Goal: Check status: Check status

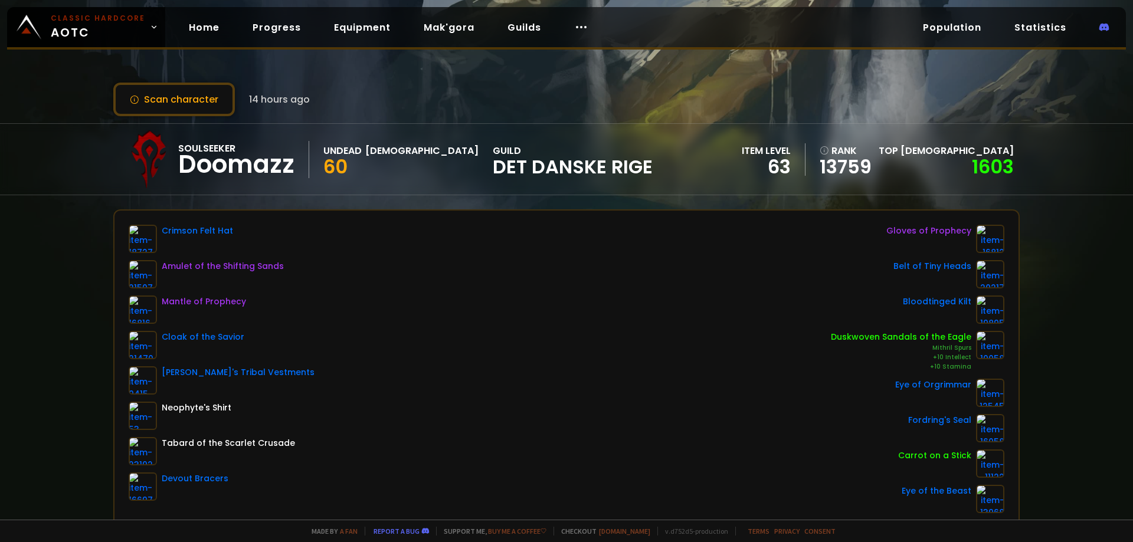
drag, startPoint x: 538, startPoint y: 100, endPoint x: 532, endPoint y: 122, distance: 22.6
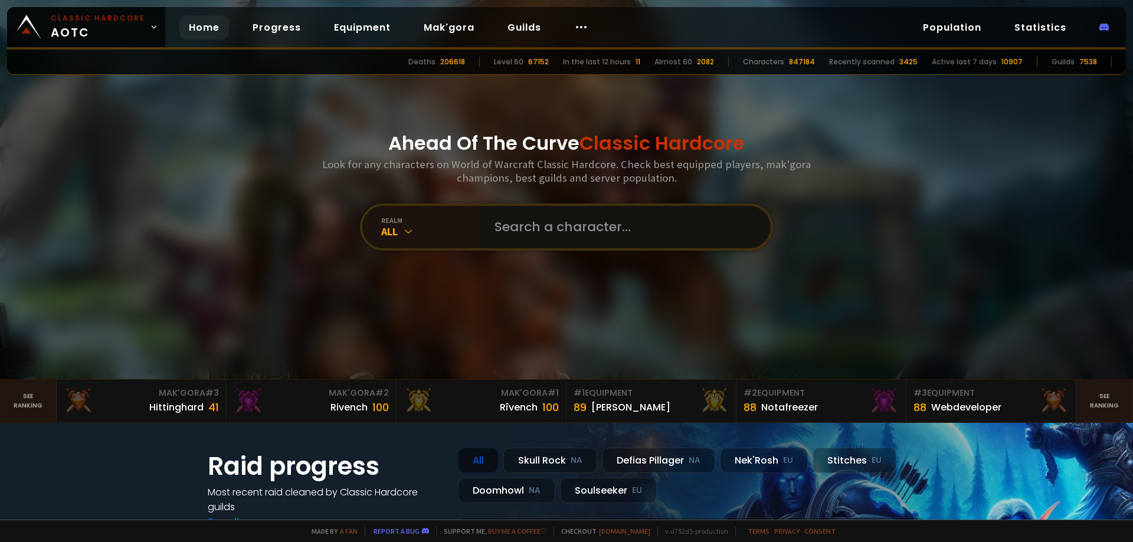
click at [550, 233] on input "text" at bounding box center [621, 227] width 269 height 42
type input "alanismail"
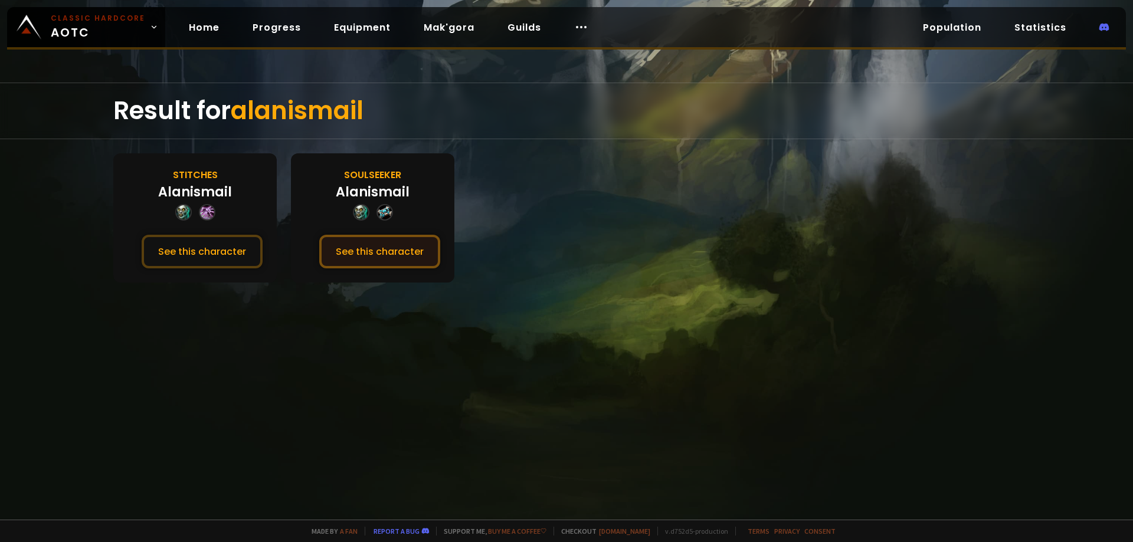
click at [370, 257] on button "See this character" at bounding box center [379, 252] width 121 height 34
